Goal: Find specific page/section: Find specific page/section

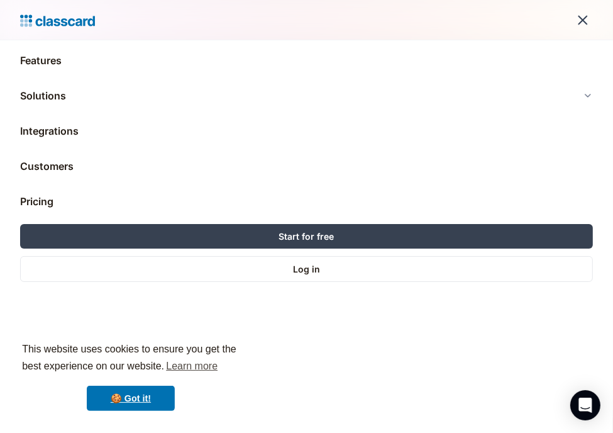
click at [581, 25] on div "menu" at bounding box center [583, 20] width 30 height 30
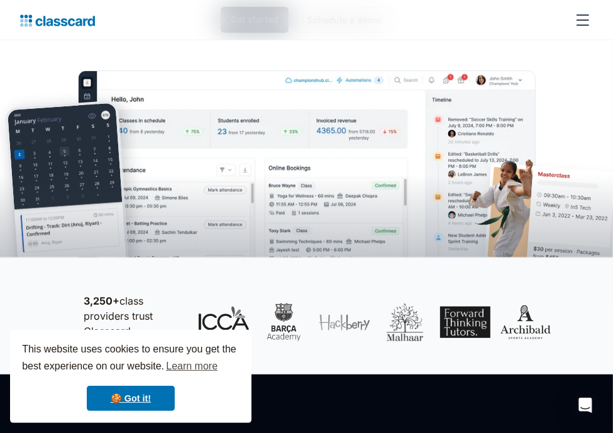
scroll to position [419, 0]
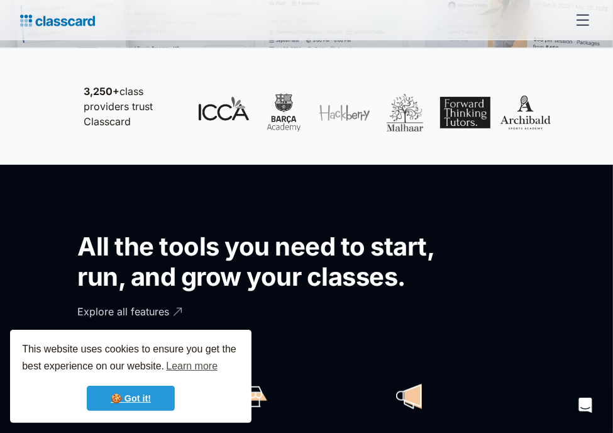
click at [137, 401] on link "🍪 Got it!" at bounding box center [131, 398] width 88 height 25
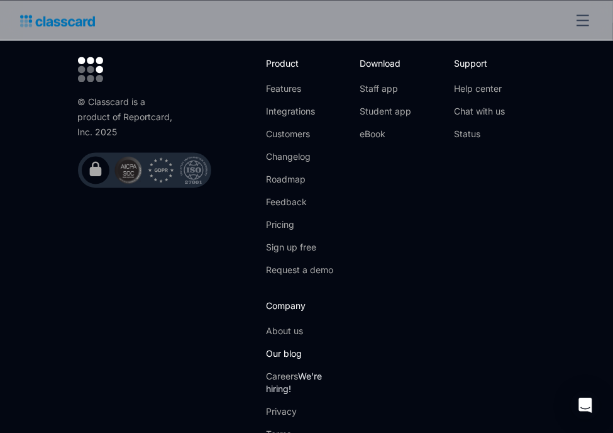
scroll to position [4823, 0]
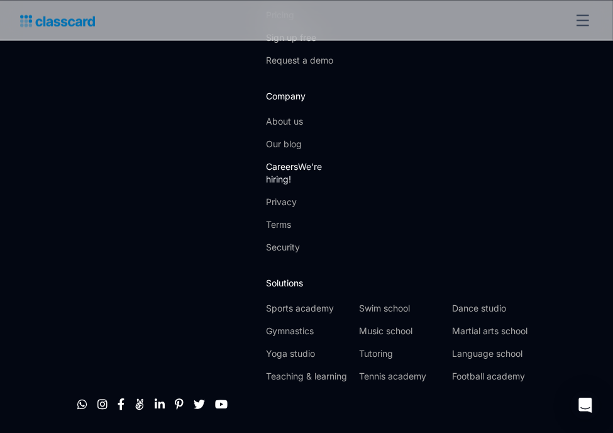
click at [299, 160] on link "Careers We're hiring!" at bounding box center [307, 172] width 82 height 25
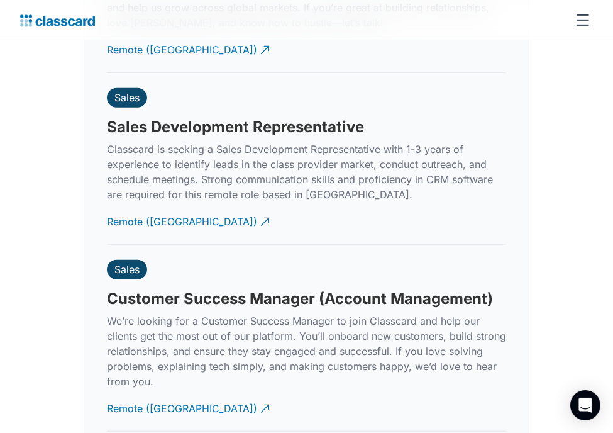
scroll to position [3733, 0]
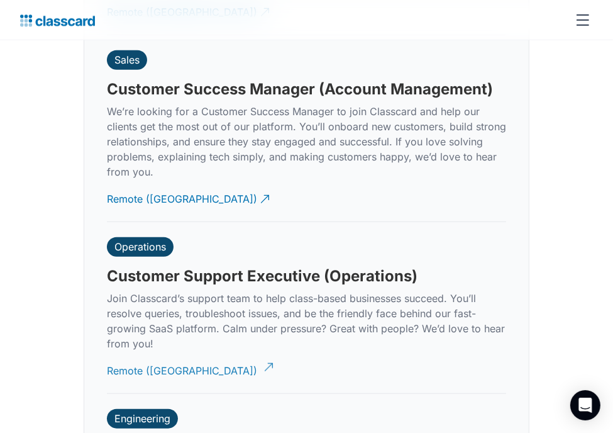
click at [146, 354] on div "Remote ([GEOGRAPHIC_DATA])" at bounding box center [182, 366] width 150 height 25
click at [143, 182] on div "Remote ([GEOGRAPHIC_DATA])" at bounding box center [182, 194] width 150 height 25
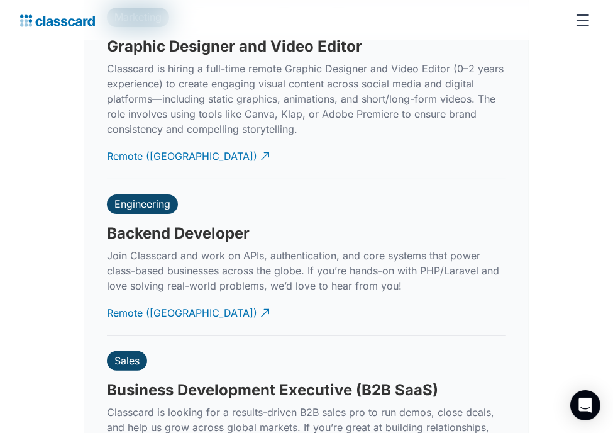
scroll to position [2895, 0]
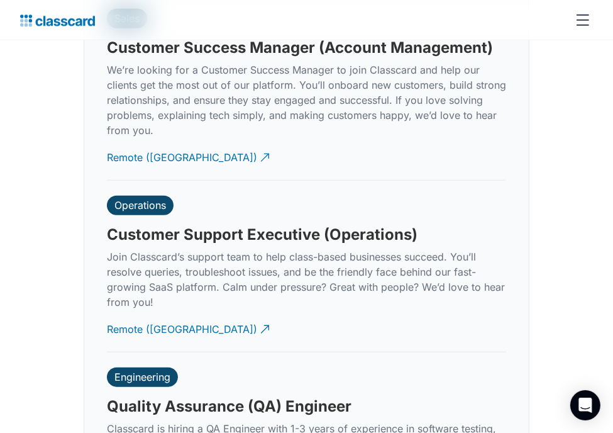
scroll to position [3565, 0]
